Goal: Check status: Check status

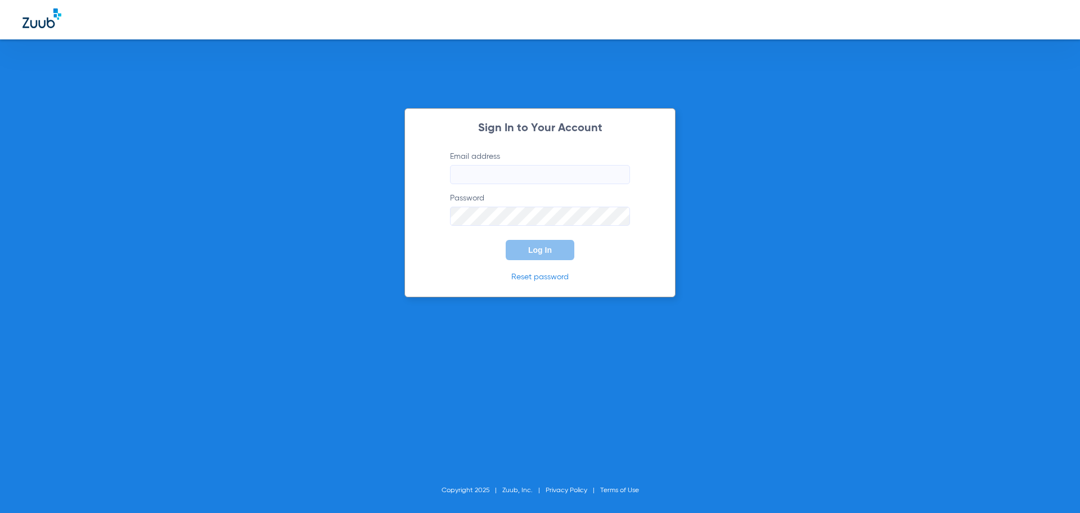
type input "[EMAIL_ADDRESS][DOMAIN_NAME]"
click at [533, 253] on span "Log In" at bounding box center [540, 249] width 24 height 9
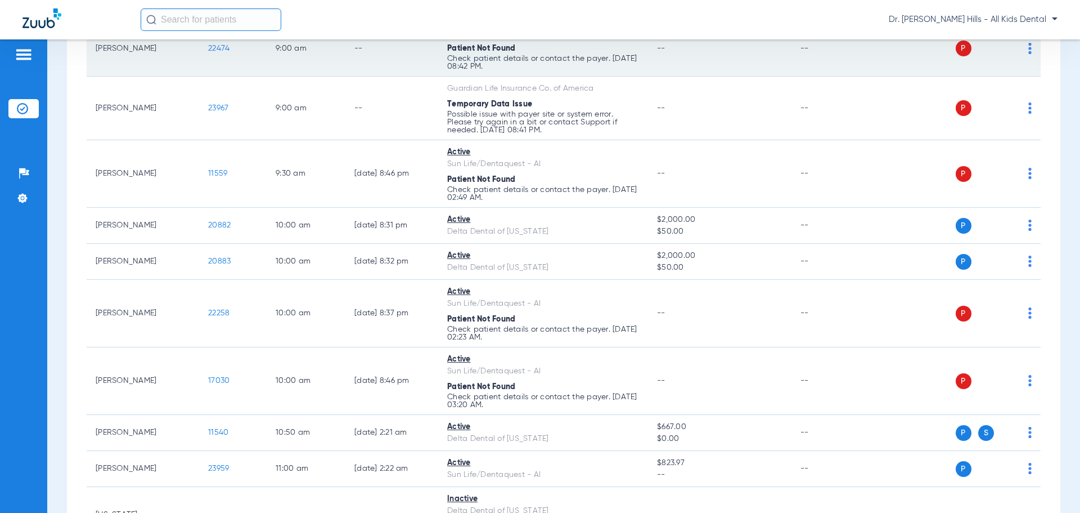
scroll to position [619, 0]
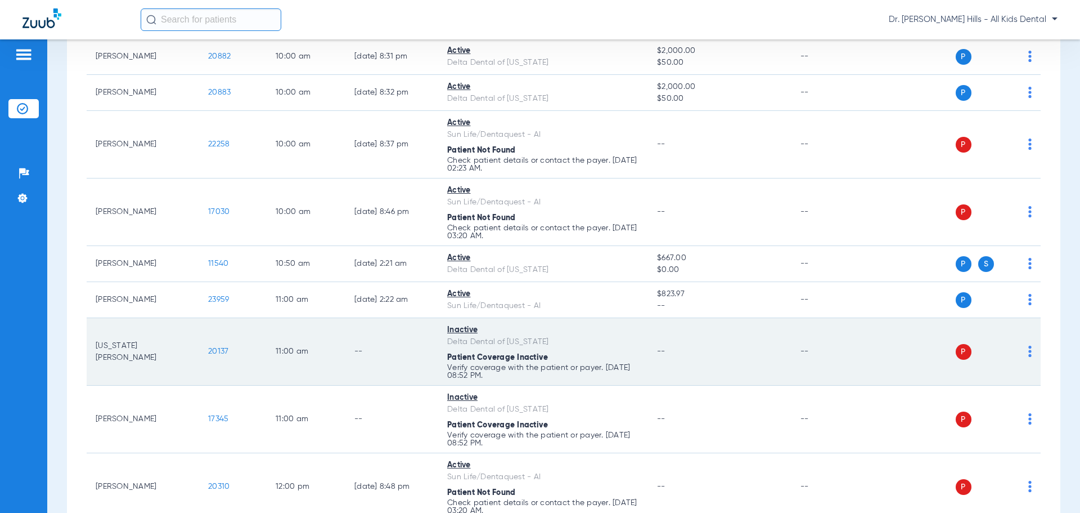
click at [140, 355] on td "[US_STATE][PERSON_NAME]" at bounding box center [143, 352] width 113 height 68
click at [141, 355] on td "[US_STATE][PERSON_NAME]" at bounding box center [143, 352] width 113 height 68
click at [222, 349] on span "20137" at bounding box center [218, 351] width 20 height 8
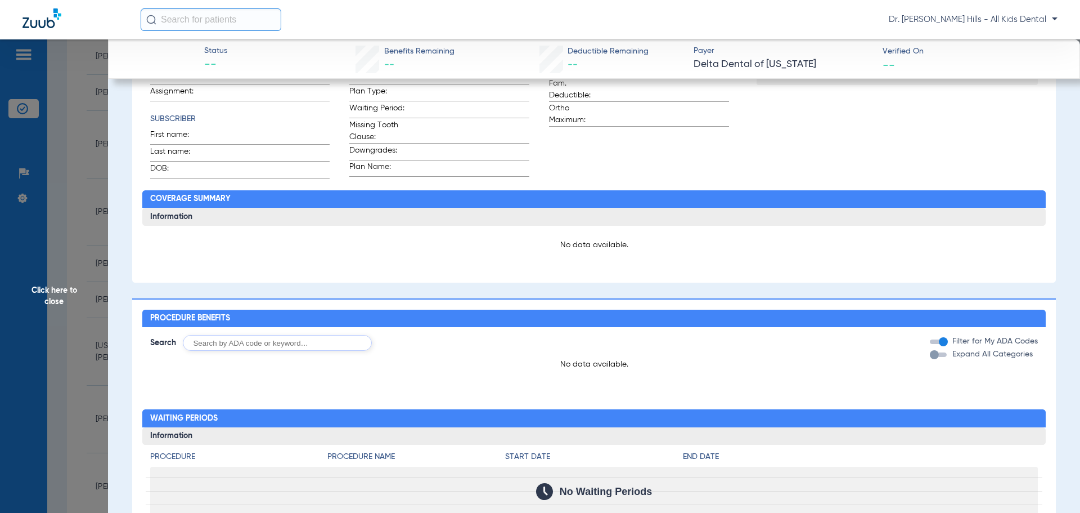
scroll to position [338, 0]
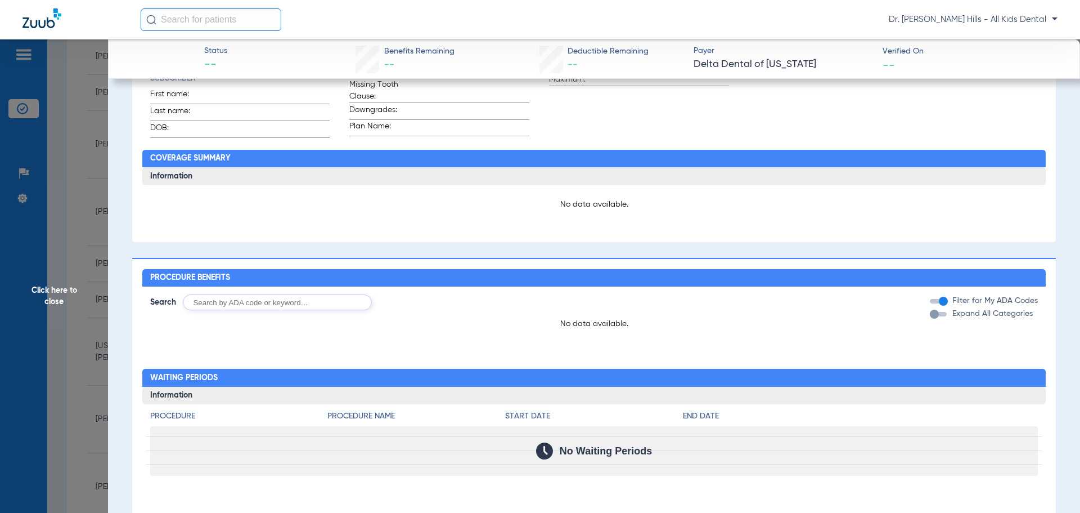
click at [66, 293] on span "Click here to close" at bounding box center [54, 295] width 108 height 513
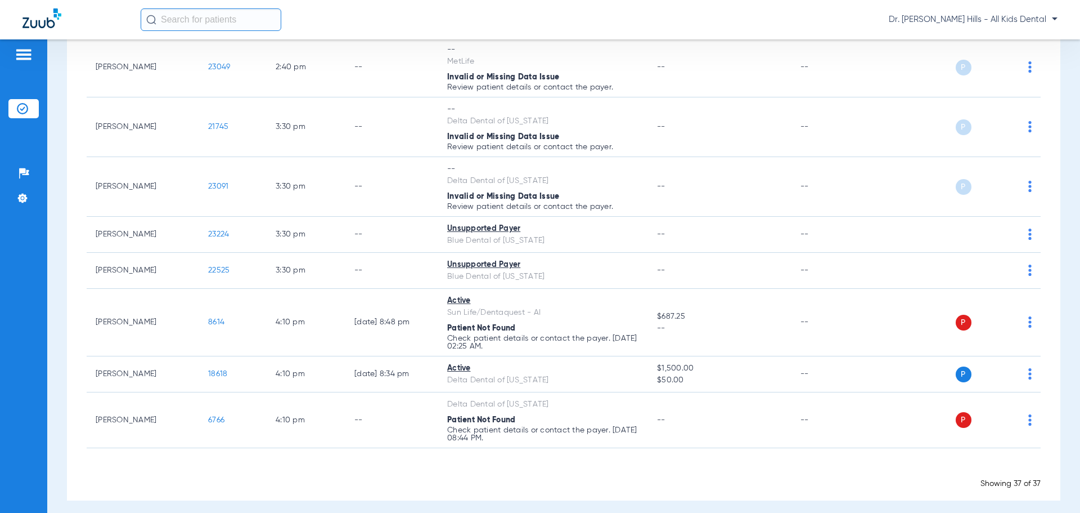
scroll to position [1575, 0]
